Goal: Task Accomplishment & Management: Complete application form

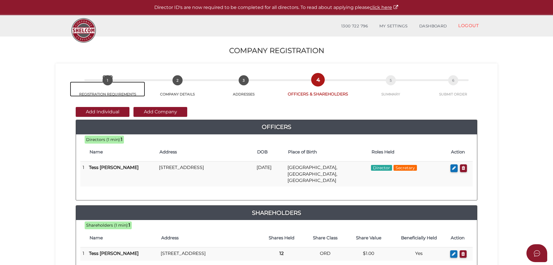
click at [104, 82] on span "1" at bounding box center [108, 80] width 10 height 10
click at [107, 80] on span "1" at bounding box center [108, 80] width 10 height 10
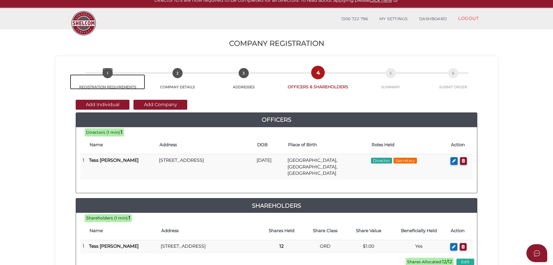
scroll to position [131, 0]
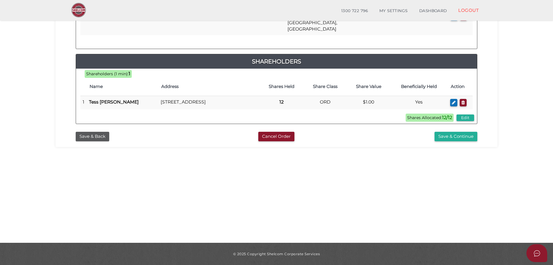
drag, startPoint x: 90, startPoint y: 137, endPoint x: 125, endPoint y: 196, distance: 68.2
click at [125, 196] on section "Company Registration a440116565975b5df0da373c180b2b2d 1 REGISTRATION REQUIREMEN…" at bounding box center [276, 63] width 553 height 359
click at [83, 136] on button "Save & Back" at bounding box center [93, 137] width 34 height 10
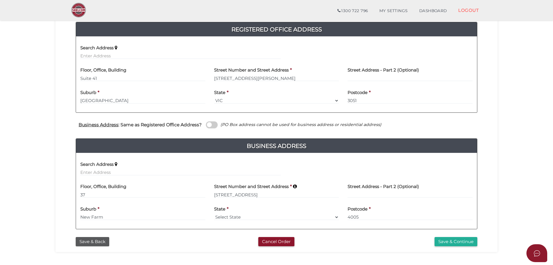
scroll to position [156, 0]
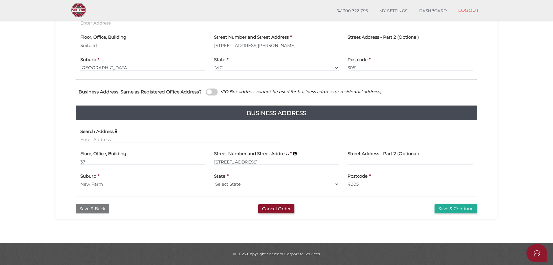
click at [94, 211] on button "Save & Back" at bounding box center [93, 210] width 34 height 10
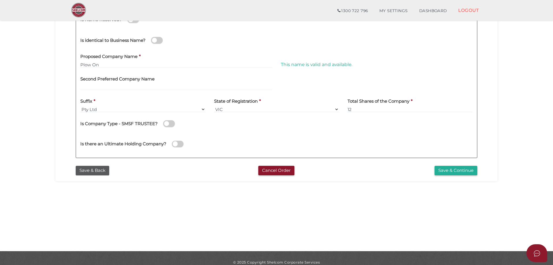
scroll to position [130, 0]
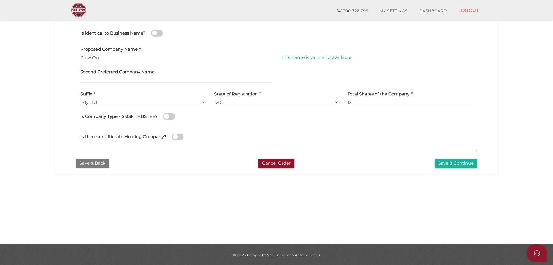
click at [85, 166] on button "Save & Back" at bounding box center [93, 164] width 34 height 10
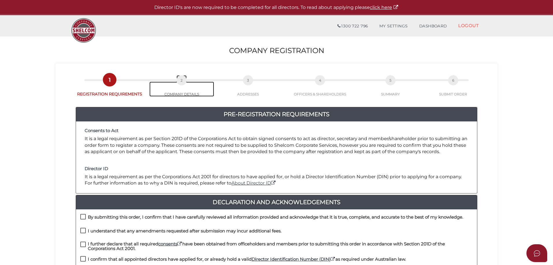
click at [183, 81] on span "2" at bounding box center [182, 80] width 10 height 10
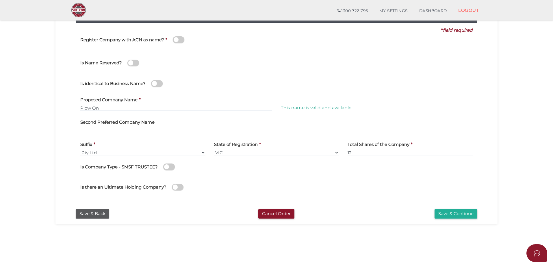
scroll to position [72, 0]
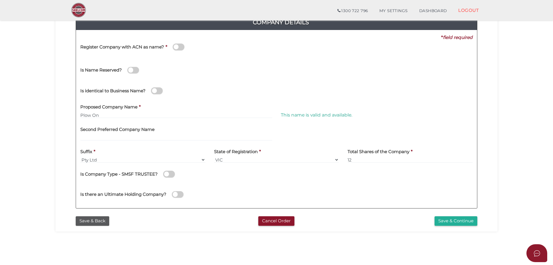
click at [490, 155] on div "Company Details Pty Ltd 0f6e52f5f2eca68b2693963826271084 a440116565975b5df0da37…" at bounding box center [276, 108] width 433 height 209
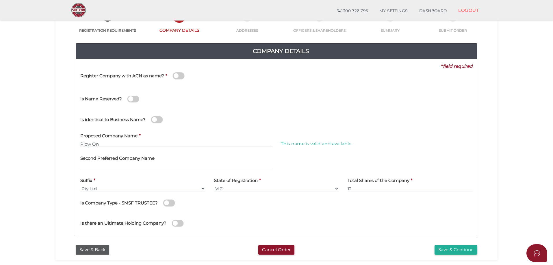
scroll to position [87, 0]
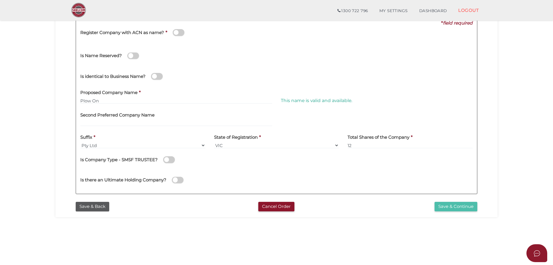
click at [446, 207] on button "Save & Continue" at bounding box center [456, 207] width 43 height 10
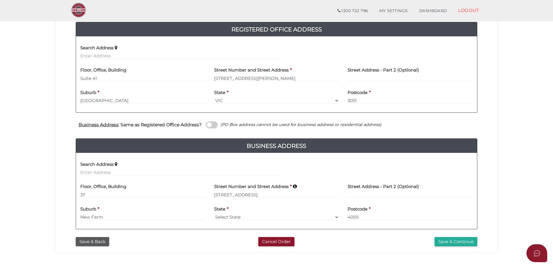
scroll to position [156, 0]
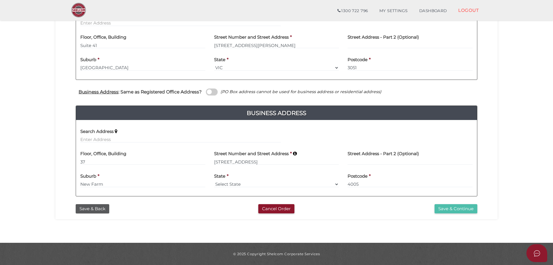
click at [441, 209] on button "Save & Continue" at bounding box center [456, 210] width 43 height 10
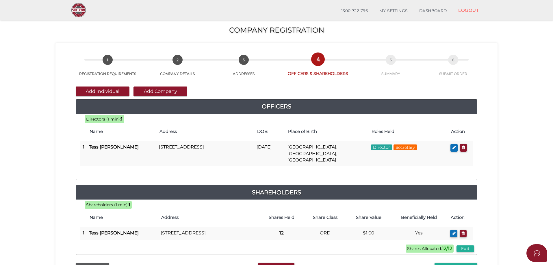
scroll to position [22, 0]
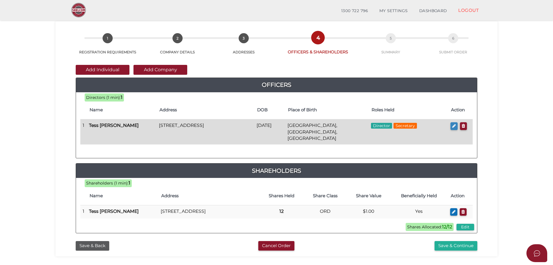
click at [451, 129] on button "button" at bounding box center [453, 126] width 7 height 8
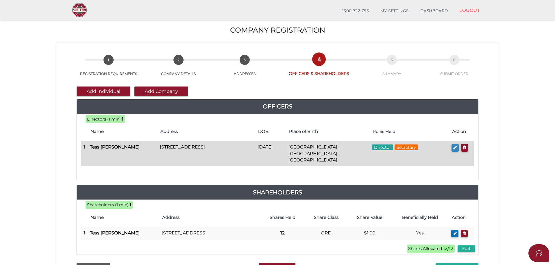
checkbox input "true"
type input "36826882093879"
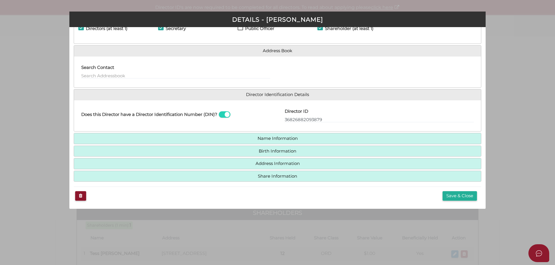
scroll to position [29, 0]
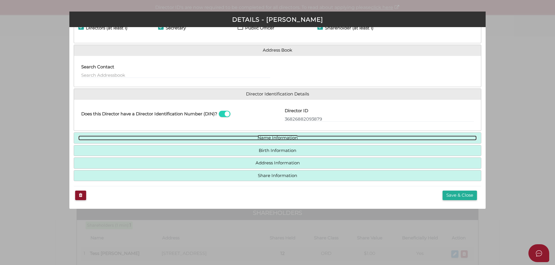
click at [330, 137] on link "Name Information" at bounding box center [277, 138] width 398 height 5
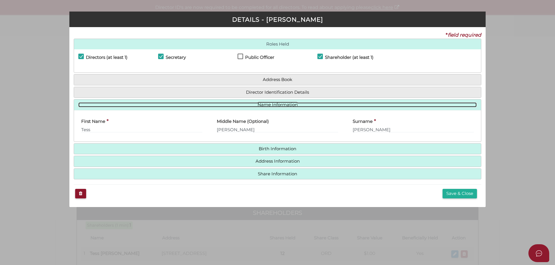
scroll to position [0, 0]
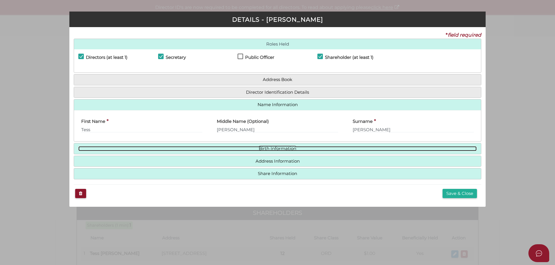
click at [316, 147] on link "Birth Information" at bounding box center [277, 148] width 398 height 5
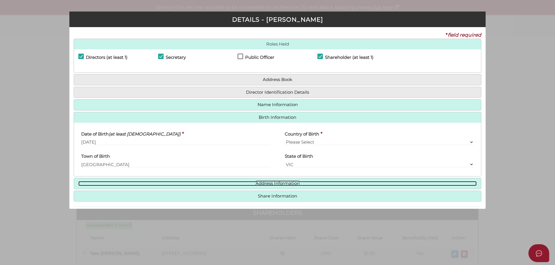
click at [308, 183] on link "Address Information" at bounding box center [277, 183] width 398 height 5
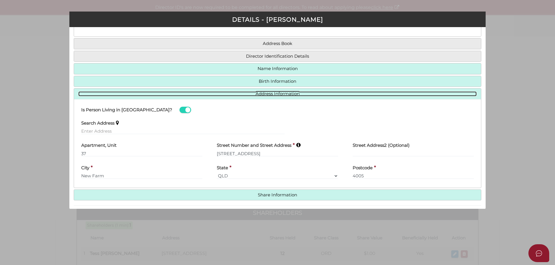
scroll to position [51, 0]
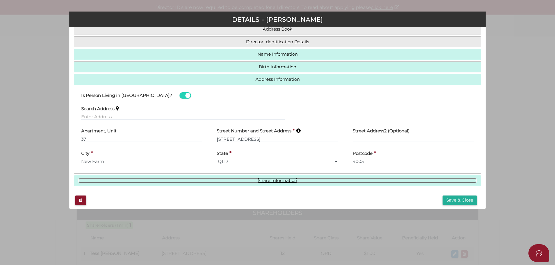
click at [288, 182] on link "Share Information" at bounding box center [277, 181] width 398 height 5
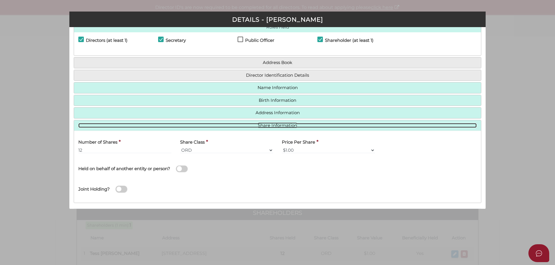
scroll to position [0, 0]
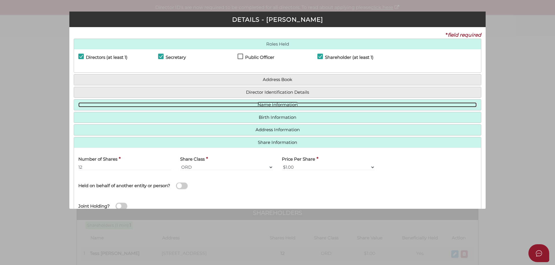
click at [273, 104] on link "Name Information" at bounding box center [277, 105] width 398 height 5
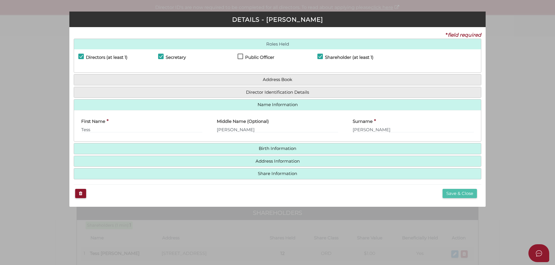
click at [464, 193] on button "Save & Close" at bounding box center [459, 194] width 34 height 10
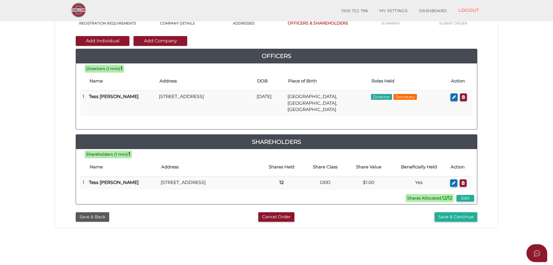
scroll to position [58, 0]
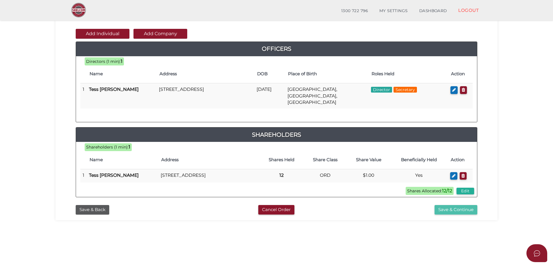
click at [437, 210] on button "Save & Continue" at bounding box center [456, 210] width 43 height 10
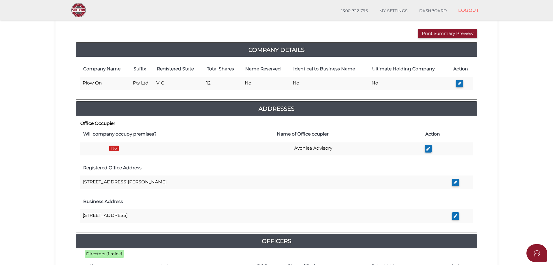
scroll to position [79, 0]
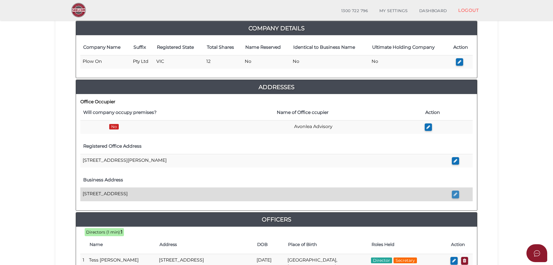
click at [454, 196] on icon "button" at bounding box center [456, 194] width 4 height 4
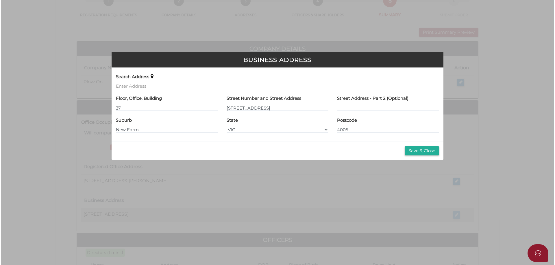
scroll to position [0, 0]
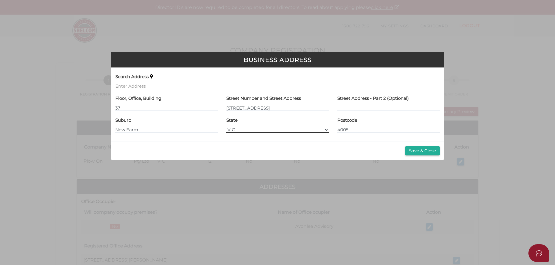
click at [237, 130] on select "VIC VIC ACT NSW NT QLD TAS WA SA" at bounding box center [277, 130] width 102 height 6
select select "QLD"
click at [226, 127] on select "VIC VIC ACT NSW NT QLD TAS WA SA" at bounding box center [277, 130] width 102 height 6
click at [411, 153] on button "Save & Close" at bounding box center [422, 151] width 34 height 10
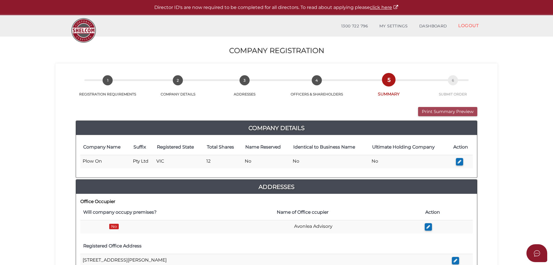
click at [426, 113] on button "Print Summary Preview" at bounding box center [447, 112] width 59 height 10
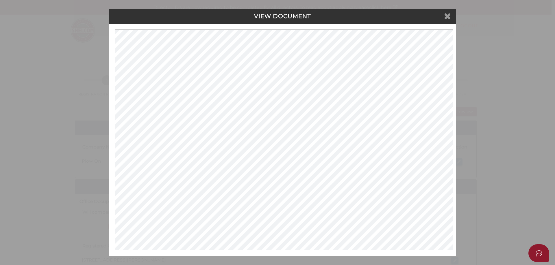
click at [446, 16] on icon at bounding box center [447, 16] width 7 height 9
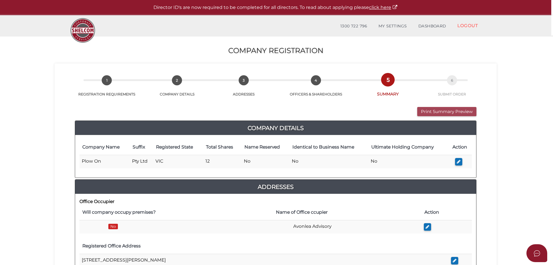
click at [427, 111] on button "Print Summary Preview" at bounding box center [446, 112] width 59 height 10
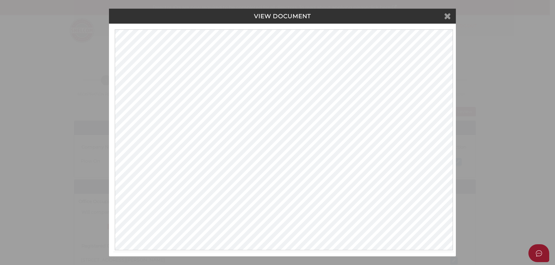
click at [450, 18] on icon at bounding box center [447, 16] width 7 height 9
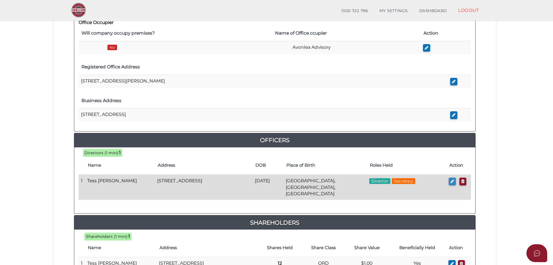
scroll to position [246, 0]
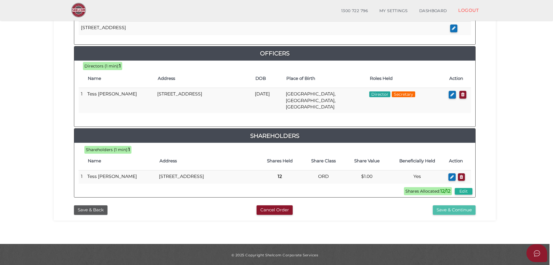
click at [447, 210] on button "Save & Continue" at bounding box center [454, 211] width 43 height 10
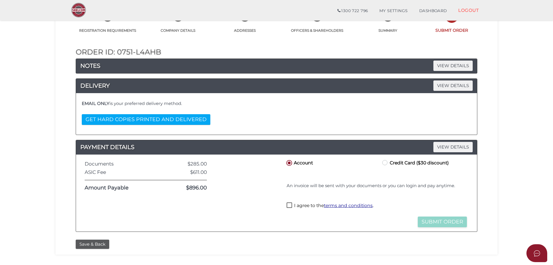
scroll to position [72, 0]
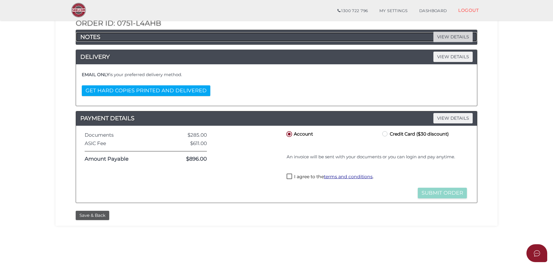
click at [441, 38] on span "VIEW DETAILS" at bounding box center [452, 37] width 39 height 10
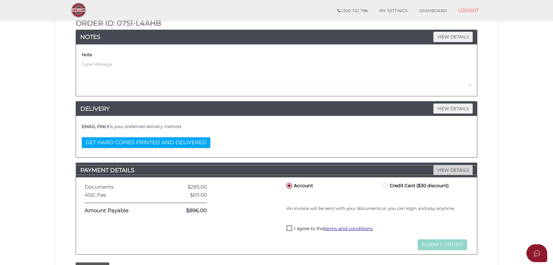
click at [456, 169] on span "VIEW DETAILS" at bounding box center [452, 170] width 39 height 10
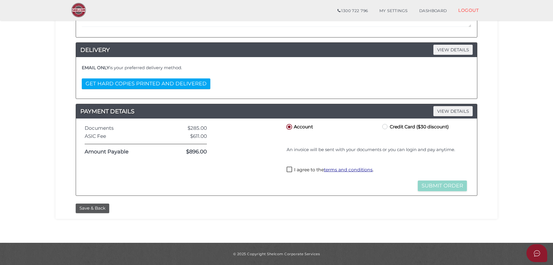
click at [290, 172] on label "I agree to the terms and conditions ." at bounding box center [330, 170] width 87 height 7
checkbox input "true"
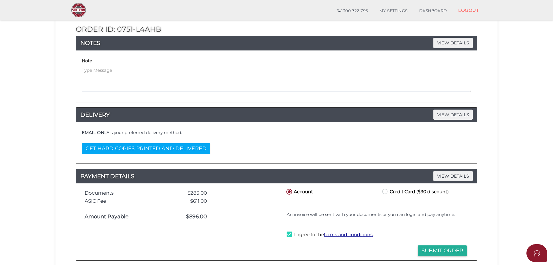
scroll to position [95, 0]
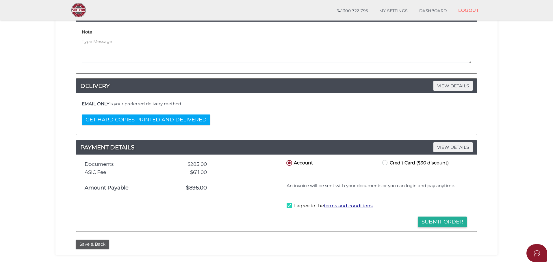
click at [386, 162] on label "Credit Card ($30 discount)" at bounding box center [415, 162] width 68 height 7
radio input "true"
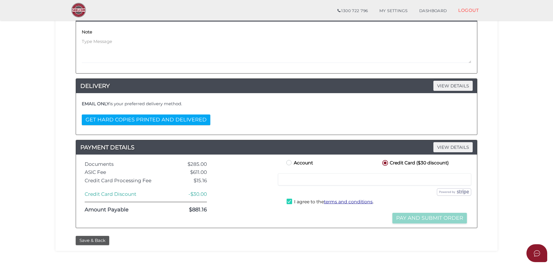
click at [288, 163] on label "Account" at bounding box center [299, 162] width 28 height 7
radio input "true"
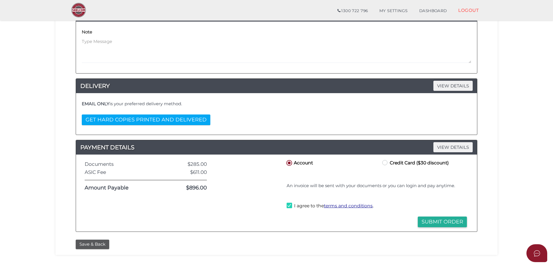
click at [385, 164] on label "Credit Card ($30 discount)" at bounding box center [415, 162] width 68 height 7
radio input "true"
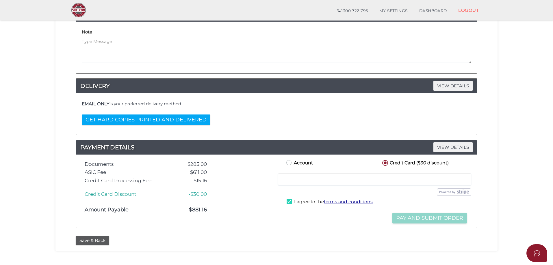
click at [290, 164] on label "Account" at bounding box center [299, 162] width 28 height 7
radio input "true"
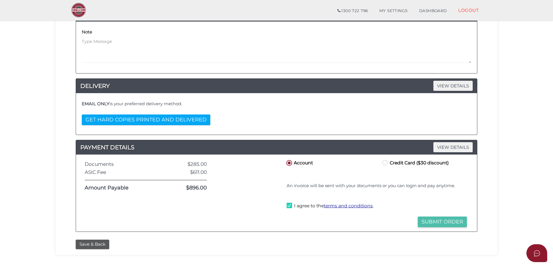
click at [423, 222] on button "Submit Order" at bounding box center [442, 222] width 49 height 11
